Goal: Find specific page/section: Find specific page/section

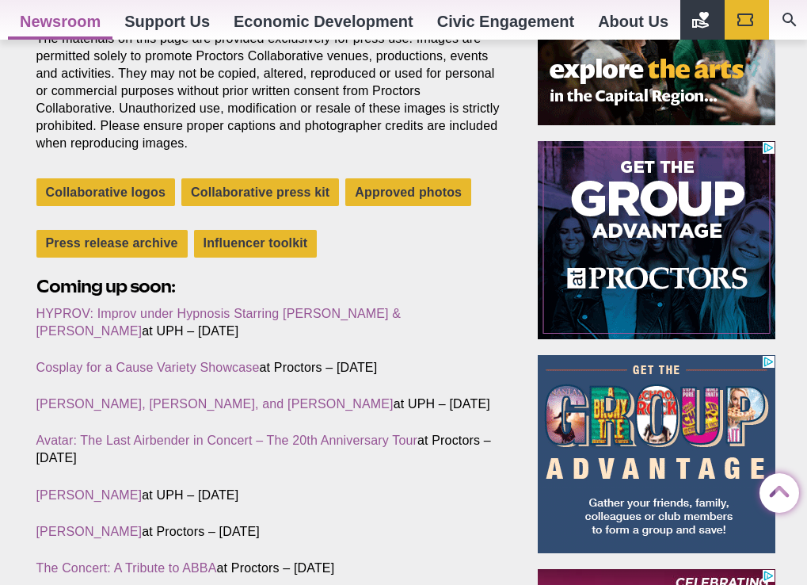
scroll to position [390, 0]
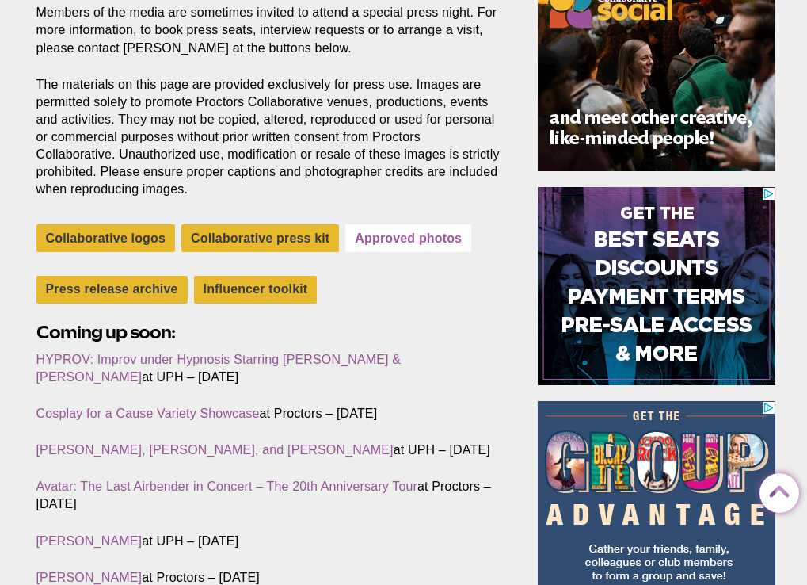
click at [377, 233] on link "Approved photos" at bounding box center [408, 238] width 126 height 28
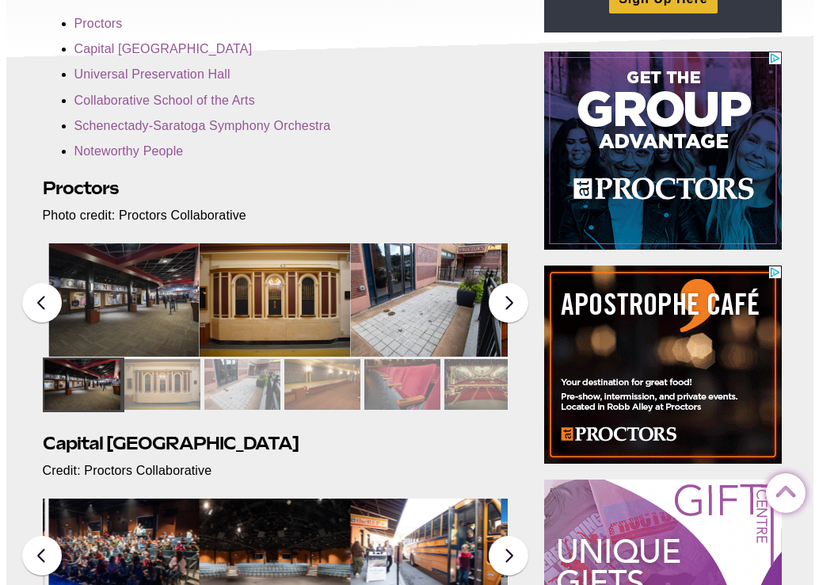
scroll to position [332, 0]
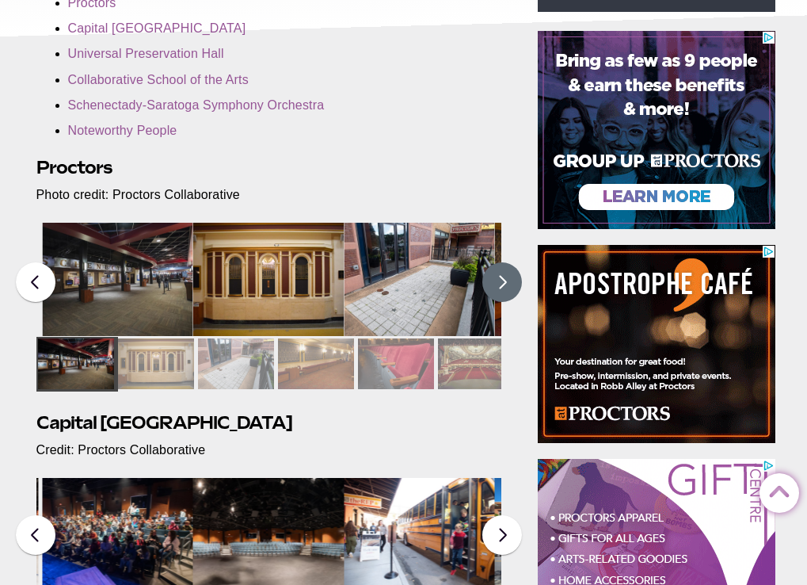
click at [493, 277] on button at bounding box center [503, 282] width 40 height 40
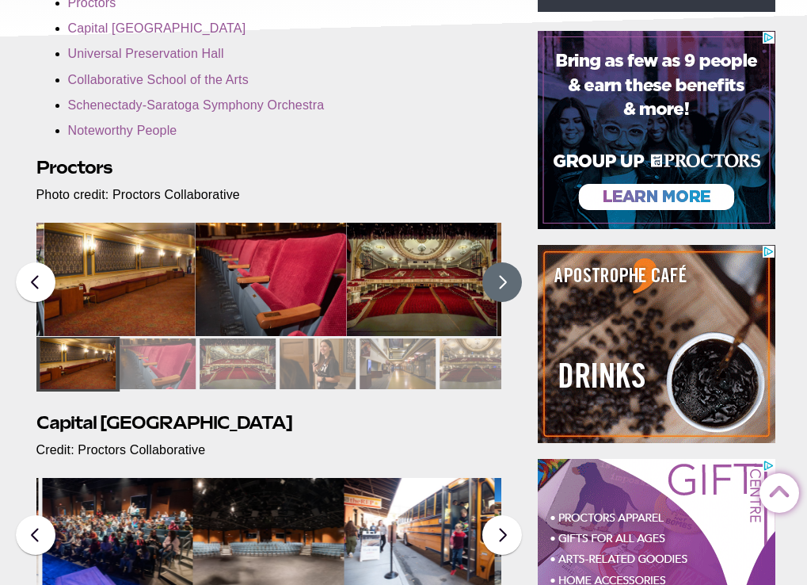
click at [497, 280] on button at bounding box center [503, 282] width 40 height 40
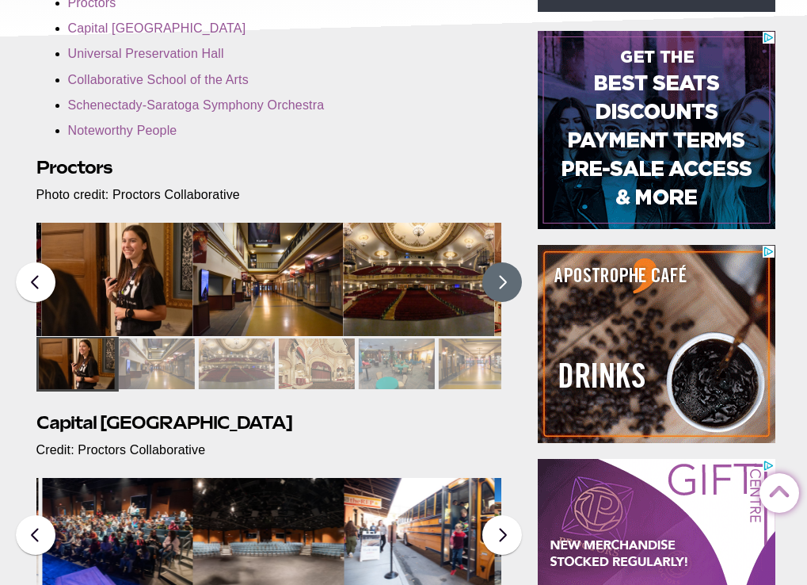
click at [497, 280] on button at bounding box center [503, 282] width 40 height 40
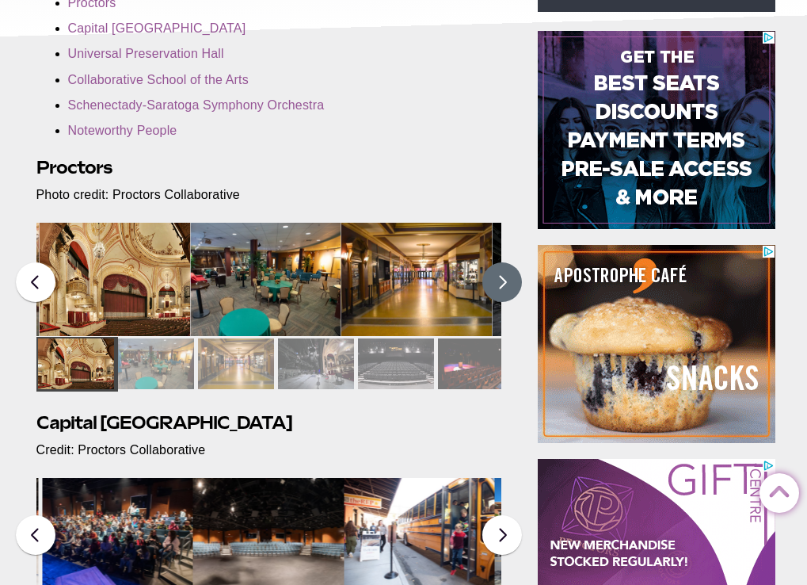
click at [111, 288] on img at bounding box center [114, 279] width 151 height 113
